Goal: Information Seeking & Learning: Learn about a topic

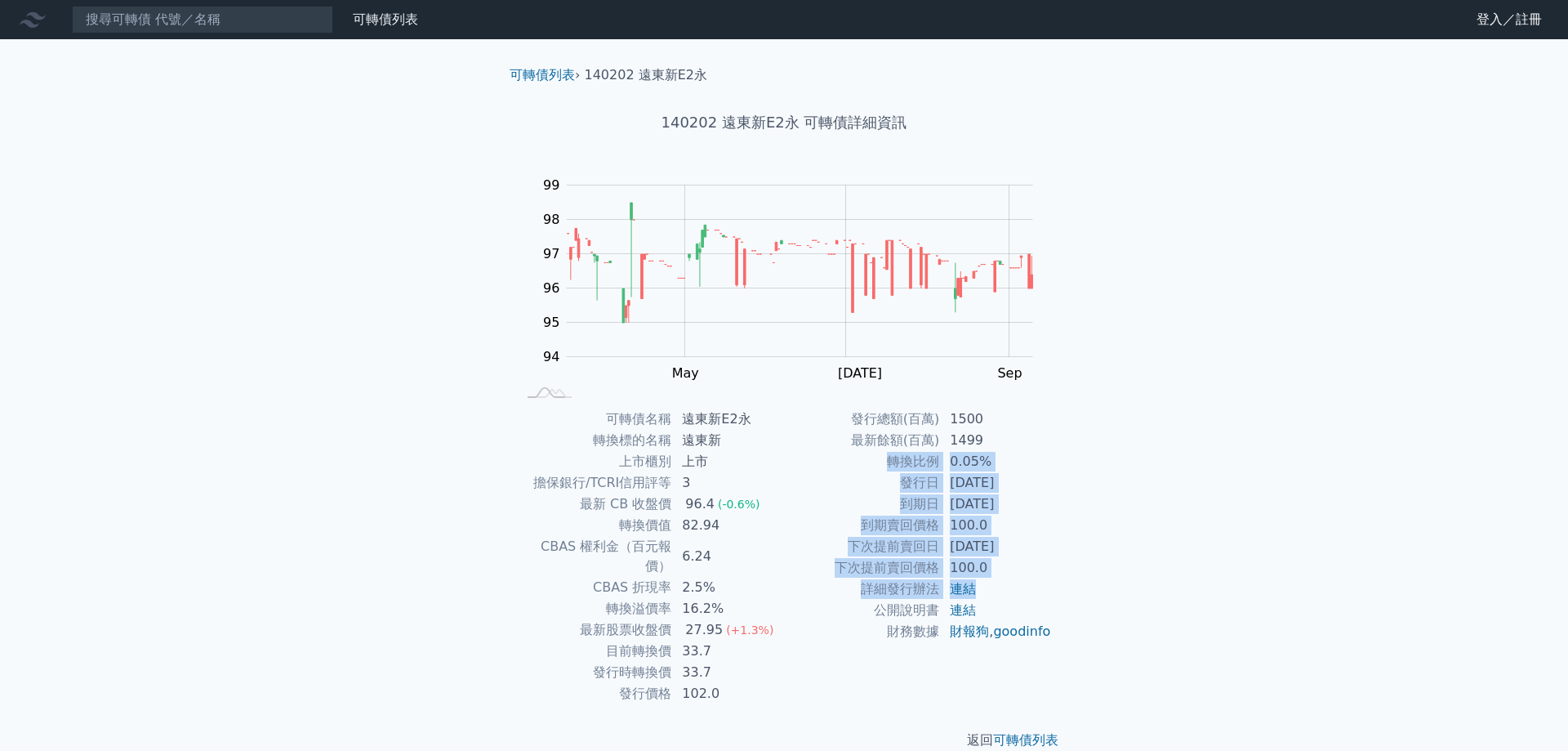
drag, startPoint x: 998, startPoint y: 579, endPoint x: 979, endPoint y: 450, distance: 130.4
click at [979, 450] on tbody "發行總額(百萬) 1500 最新餘額(百萬) 1499 轉換比例 0.05% 發行日 [DATE] 到期日 [DATE] 到期賣回價格 100.0 下次提前賣…" at bounding box center [918, 525] width 268 height 234
click at [1019, 536] on td "[DATE]" at bounding box center [995, 547] width 112 height 21
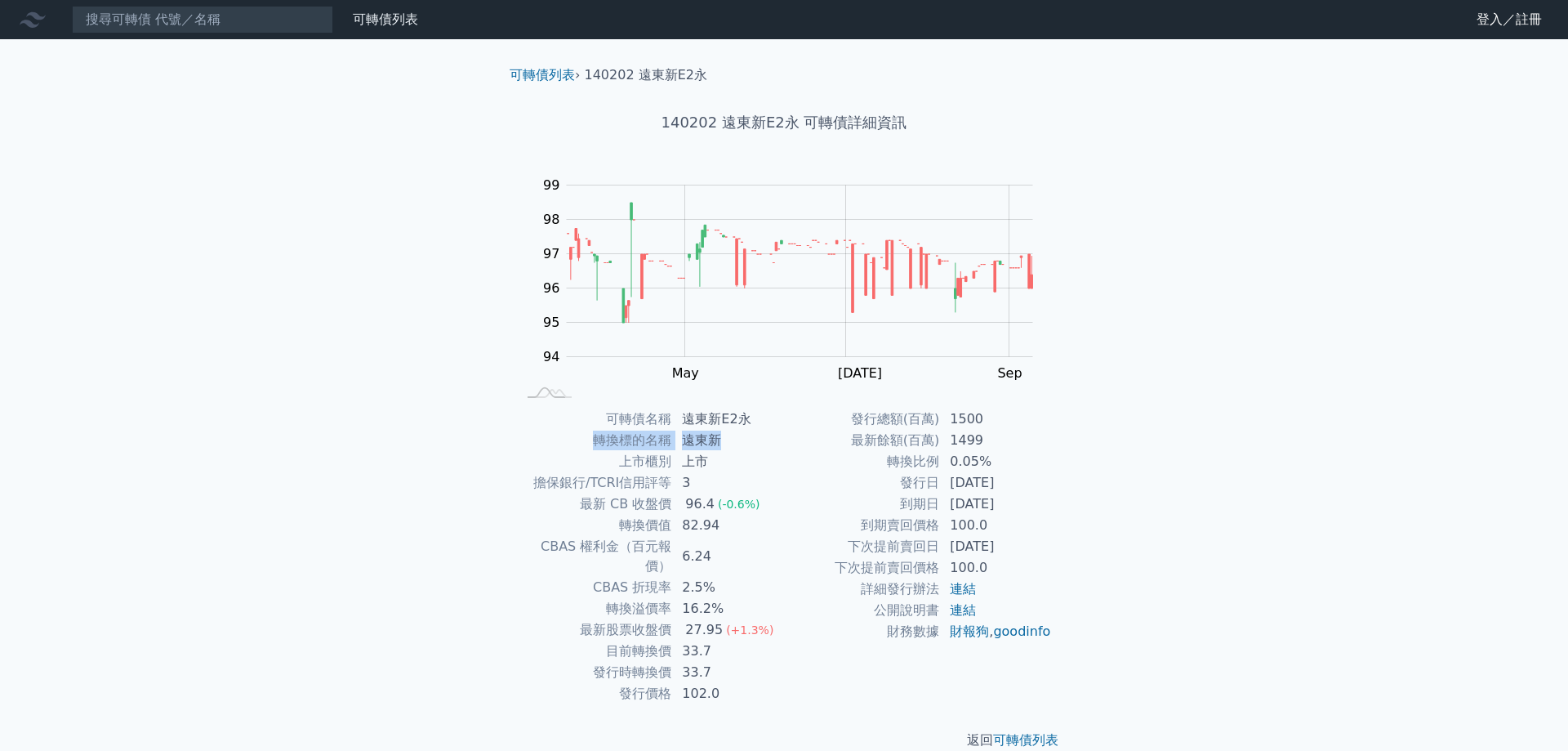
drag, startPoint x: 731, startPoint y: 437, endPoint x: 588, endPoint y: 436, distance: 143.0
click at [588, 436] on tr "轉換標的名稱 遠東新" at bounding box center [650, 440] width 268 height 21
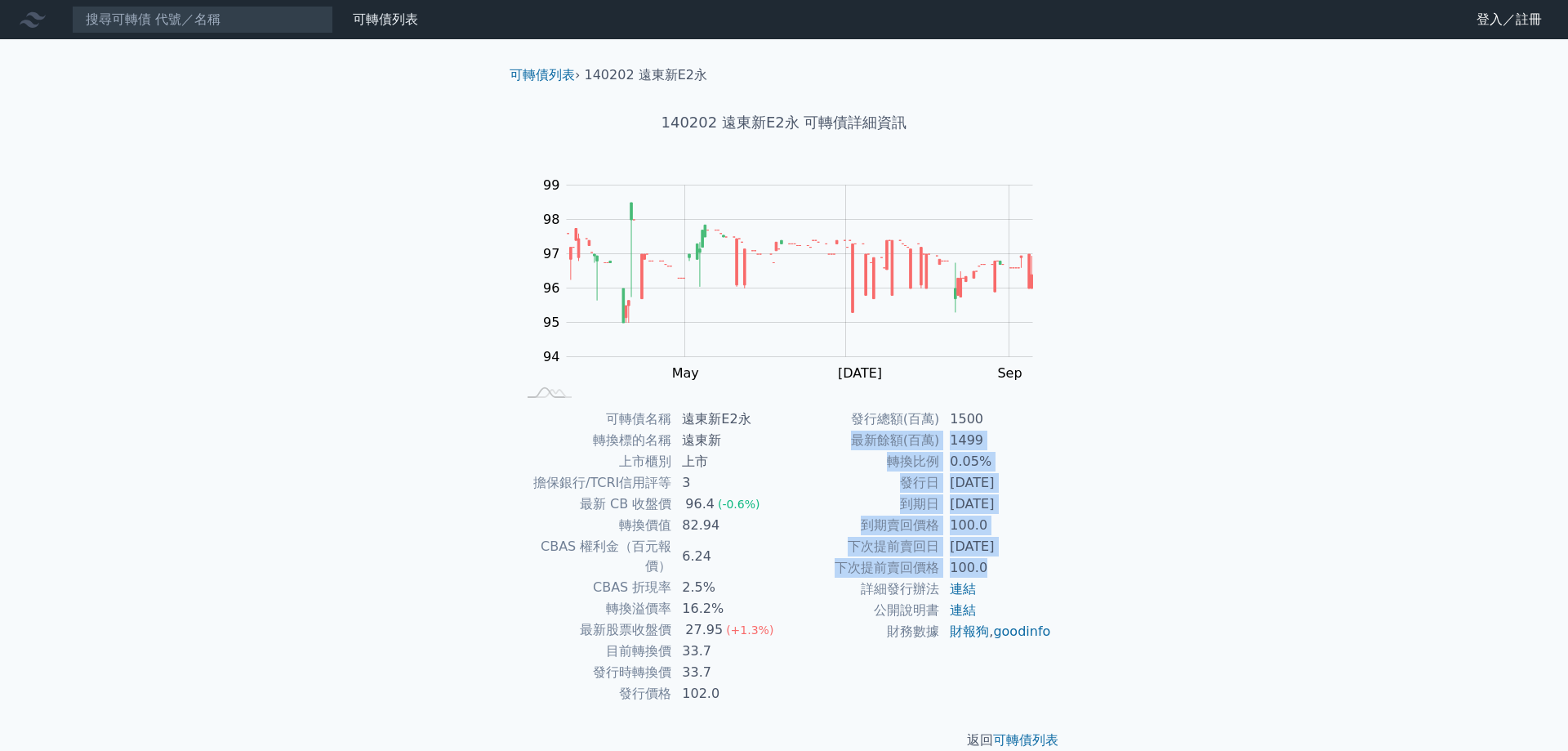
drag, startPoint x: 1003, startPoint y: 573, endPoint x: 1004, endPoint y: 427, distance: 146.0
click at [1004, 427] on tbody "發行總額(百萬) 1500 最新餘額(百萬) 1499 轉換比例 0.05% 發行日 [DATE] 到期日 [DATE] 到期賣回價格 100.0 下次提前賣…" at bounding box center [918, 525] width 268 height 234
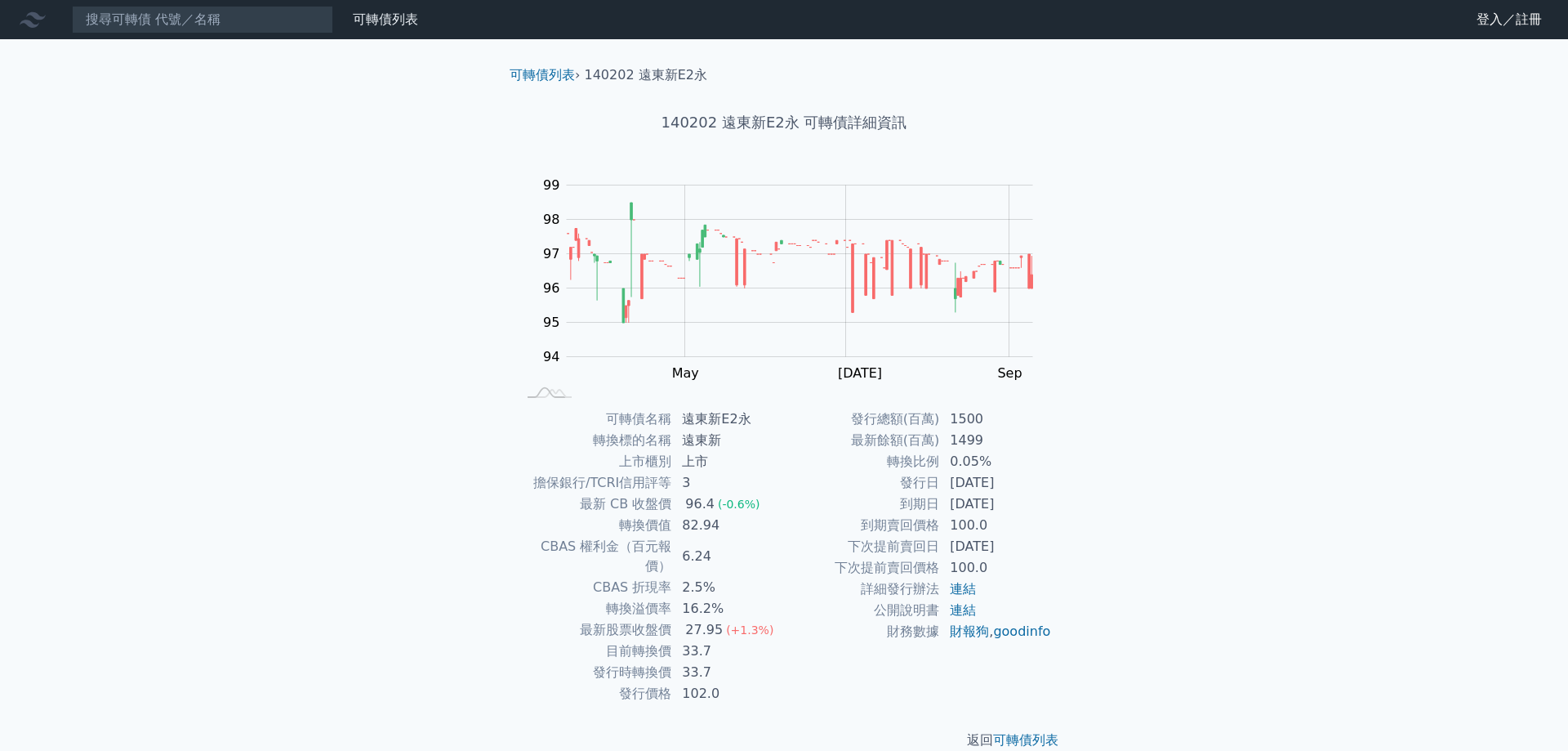
drag, startPoint x: 1086, startPoint y: 536, endPoint x: 1061, endPoint y: 461, distance: 79.1
click at [1085, 532] on div "可轉債列表 › 140202 遠東新E2永 140202 遠東新E2永 可轉債詳細資訊 Zoom Out 94 92 93 94 95 96 97 98 99…" at bounding box center [783, 407] width 627 height 737
click at [964, 614] on link "連結" at bounding box center [962, 610] width 26 height 15
click at [959, 586] on link "連結" at bounding box center [962, 589] width 26 height 15
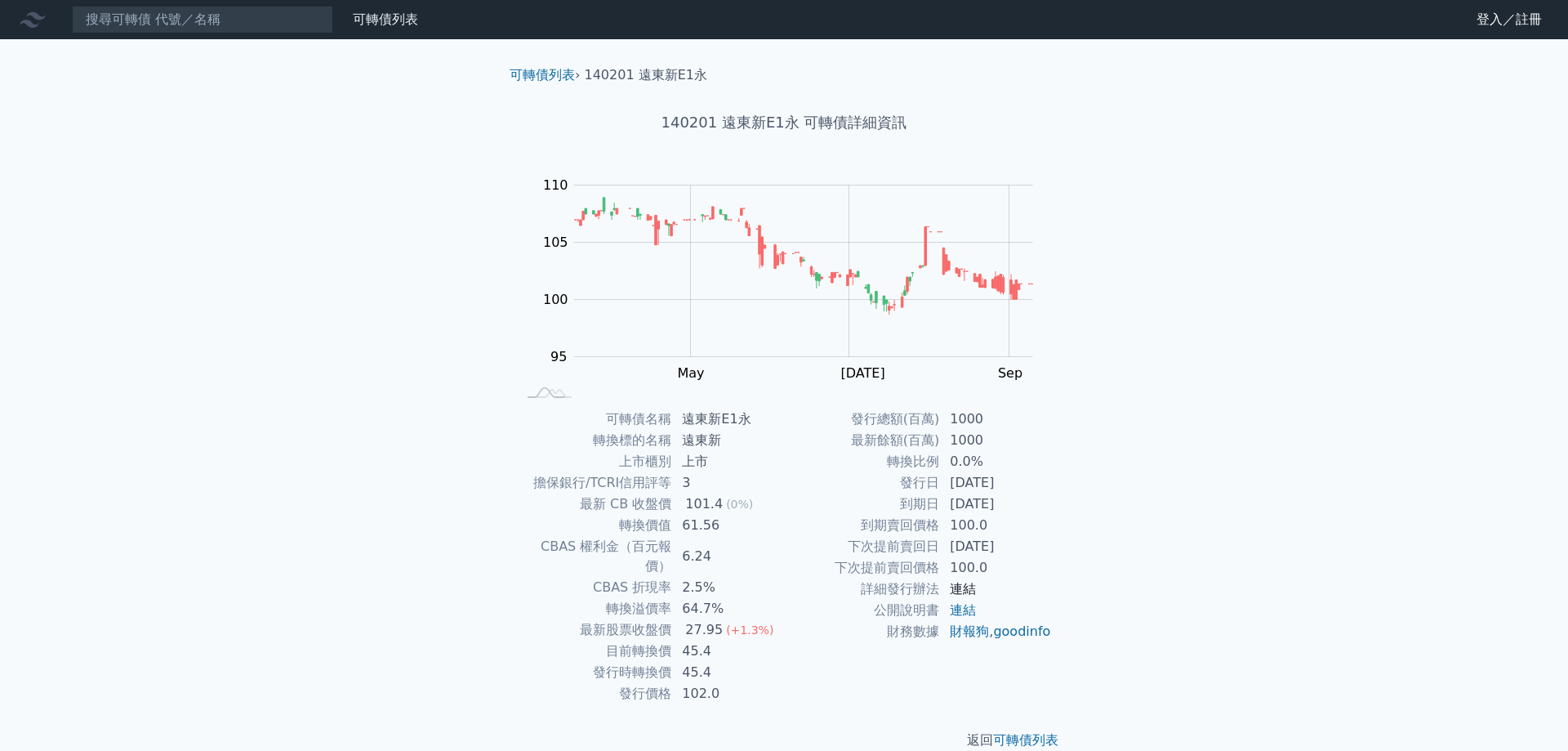
click at [961, 588] on link "連結" at bounding box center [962, 589] width 26 height 15
